Goal: Check status

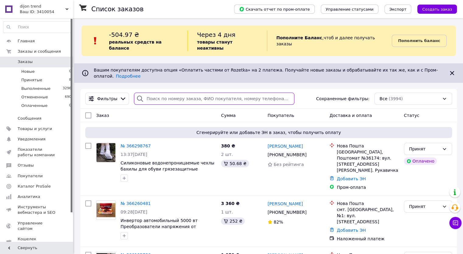
paste input "380930525647"
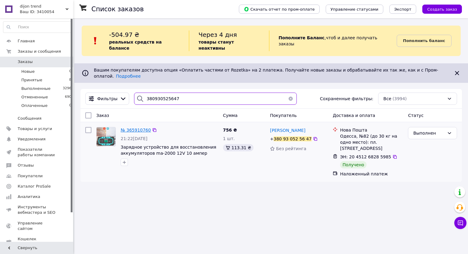
type input "380930525647"
click at [135, 128] on span "№ 365910760" at bounding box center [136, 130] width 30 height 5
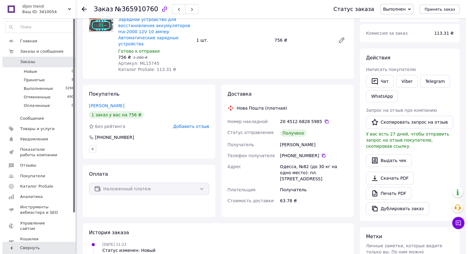
scroll to position [61, 0]
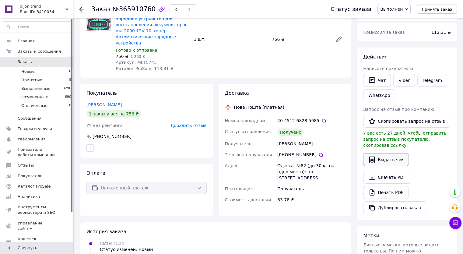
click at [394, 155] on button "Выдать чек" at bounding box center [387, 159] width 46 height 13
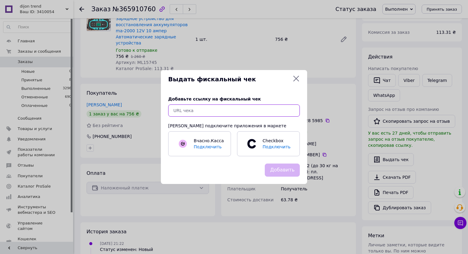
paste input "[URL][DOMAIN_NAME]"
type input "[URL][DOMAIN_NAME]"
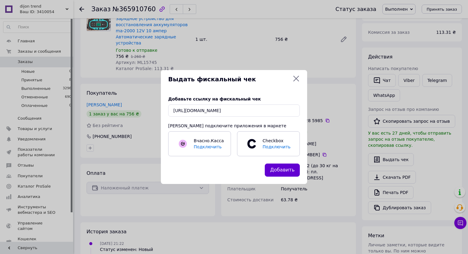
click at [283, 172] on button "Добавить" at bounding box center [282, 170] width 35 height 13
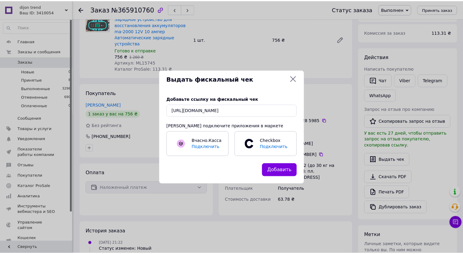
scroll to position [0, 0]
